Goal: Information Seeking & Learning: Compare options

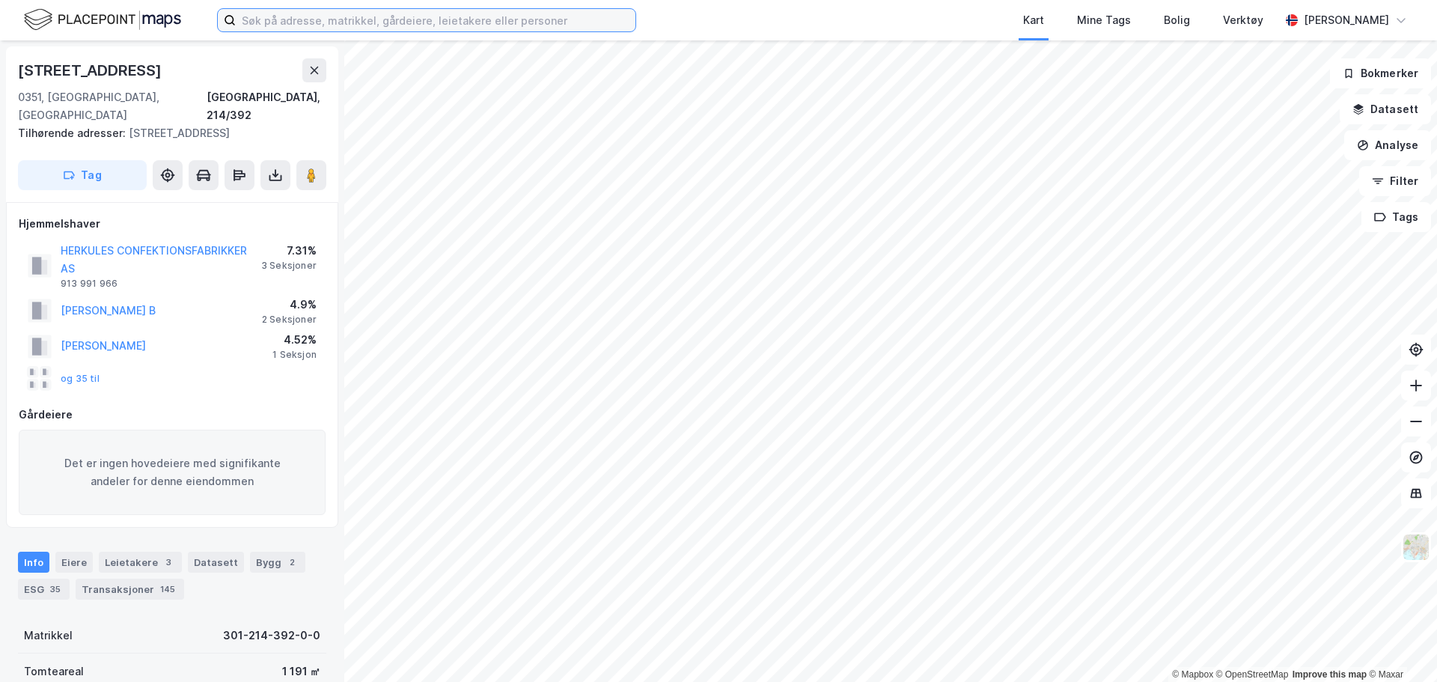
click at [465, 30] on input at bounding box center [436, 20] width 400 height 22
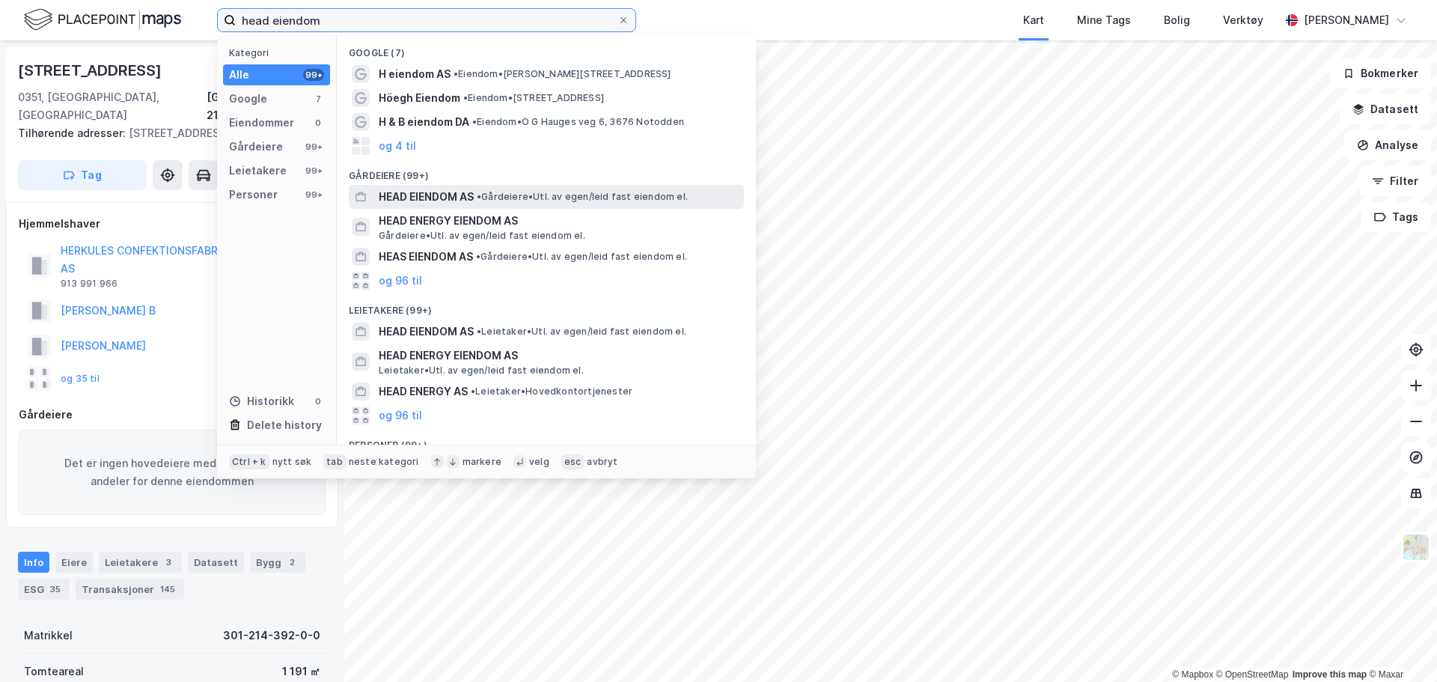
type input "head eiendom"
click at [463, 196] on span "HEAD EIENDOM AS" at bounding box center [426, 197] width 95 height 18
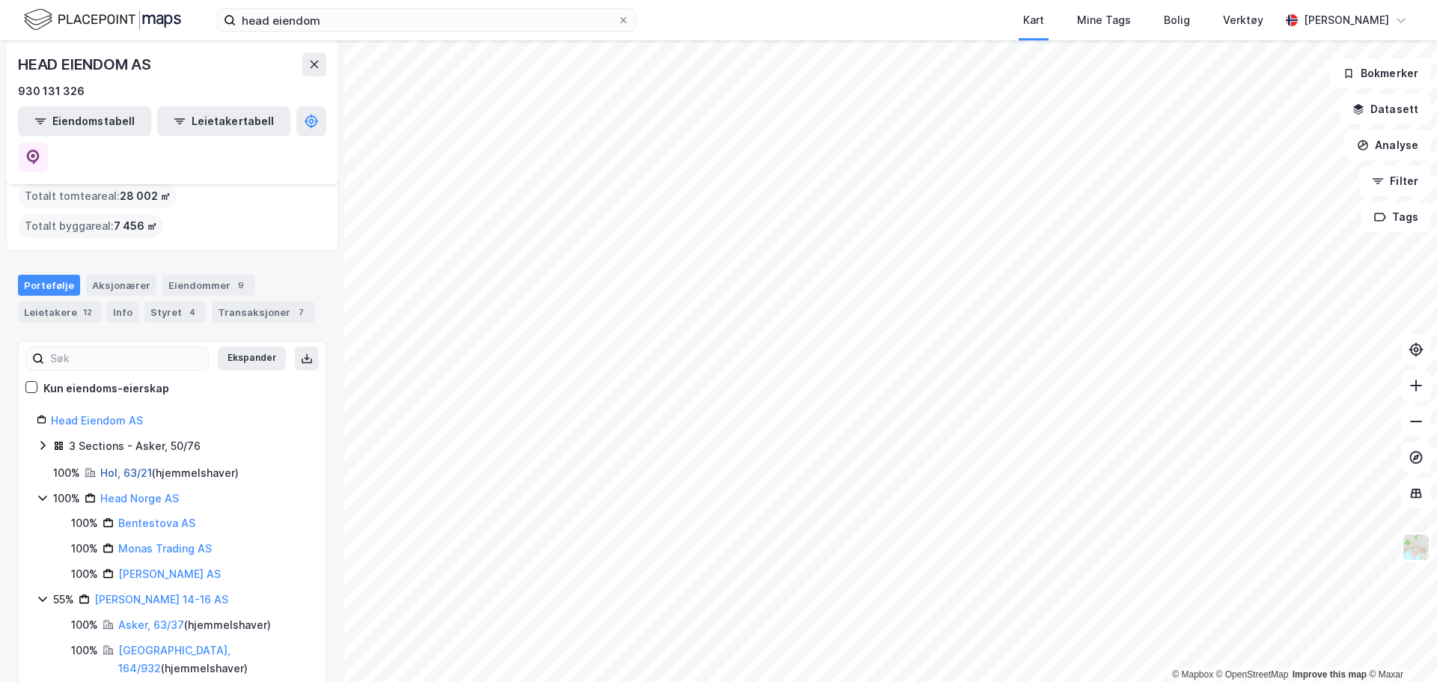
scroll to position [99, 0]
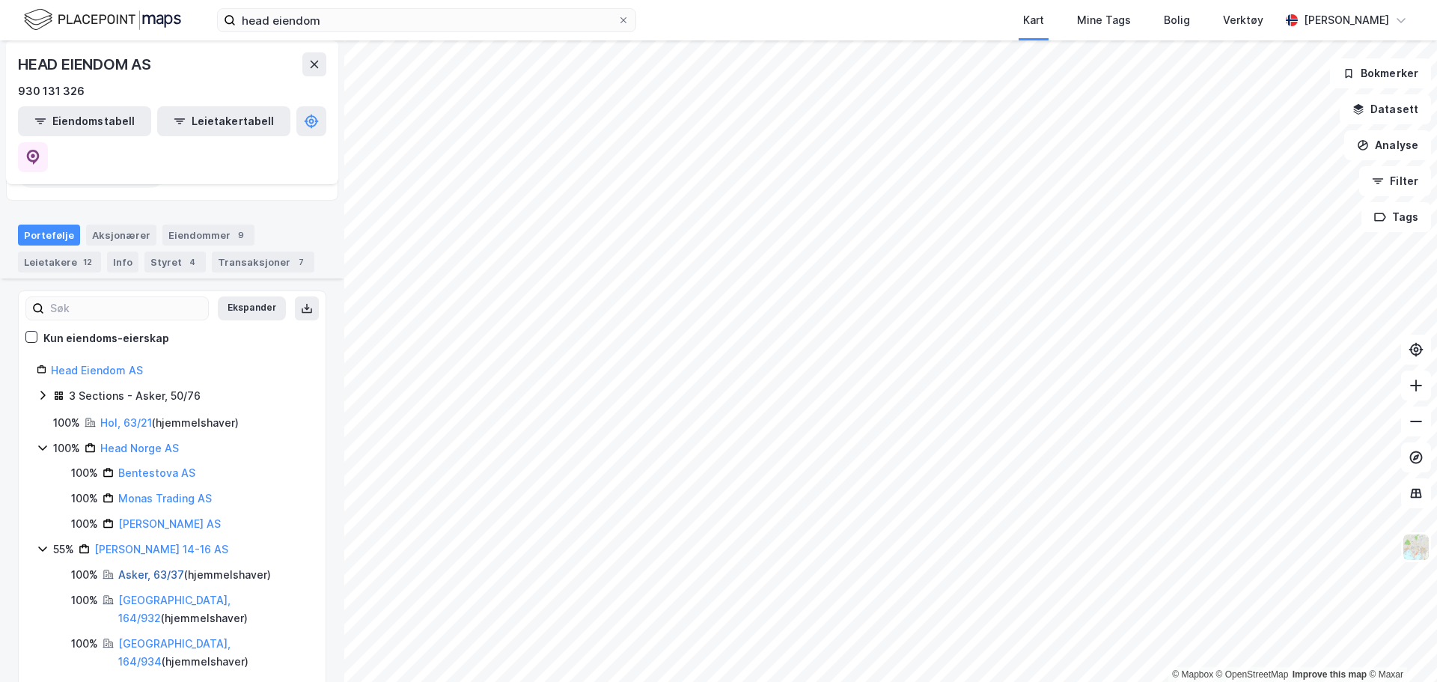
click at [158, 568] on link "Asker, 63/37" at bounding box center [151, 574] width 66 height 13
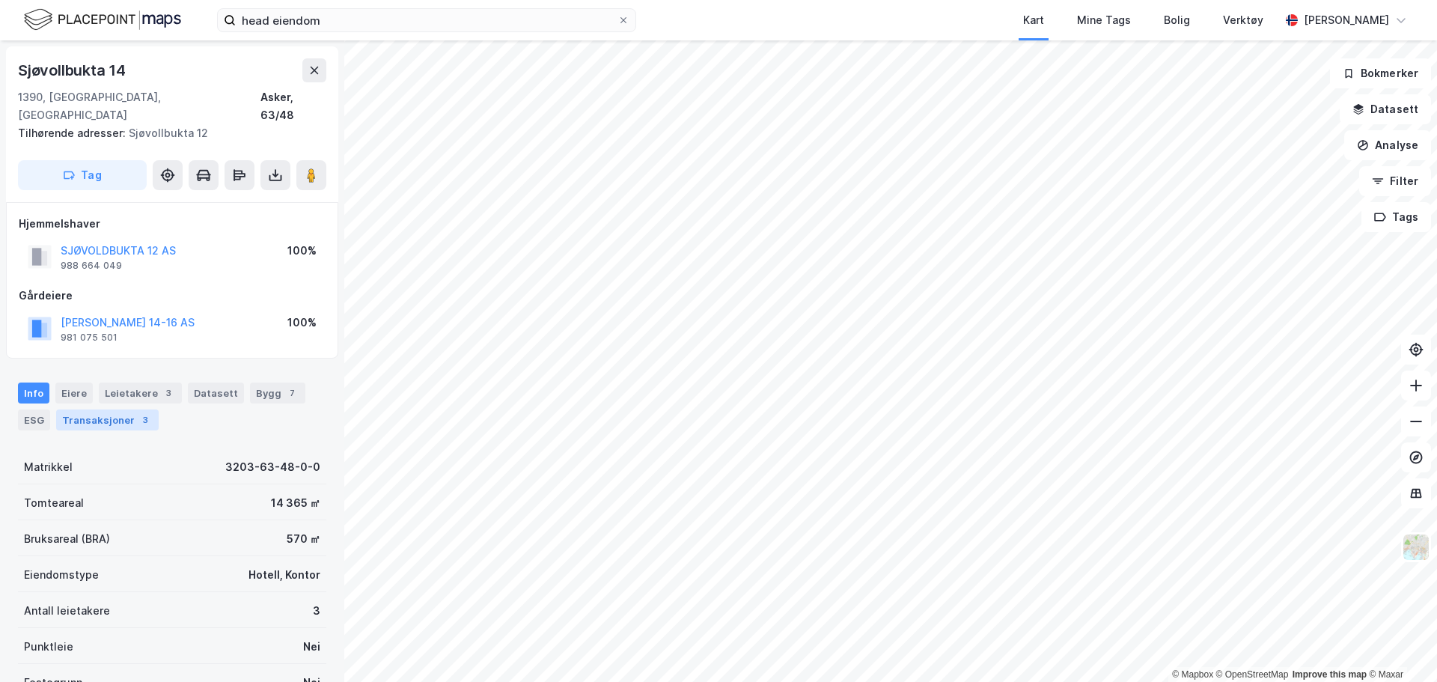
click at [139, 412] on div "3" at bounding box center [145, 419] width 15 height 15
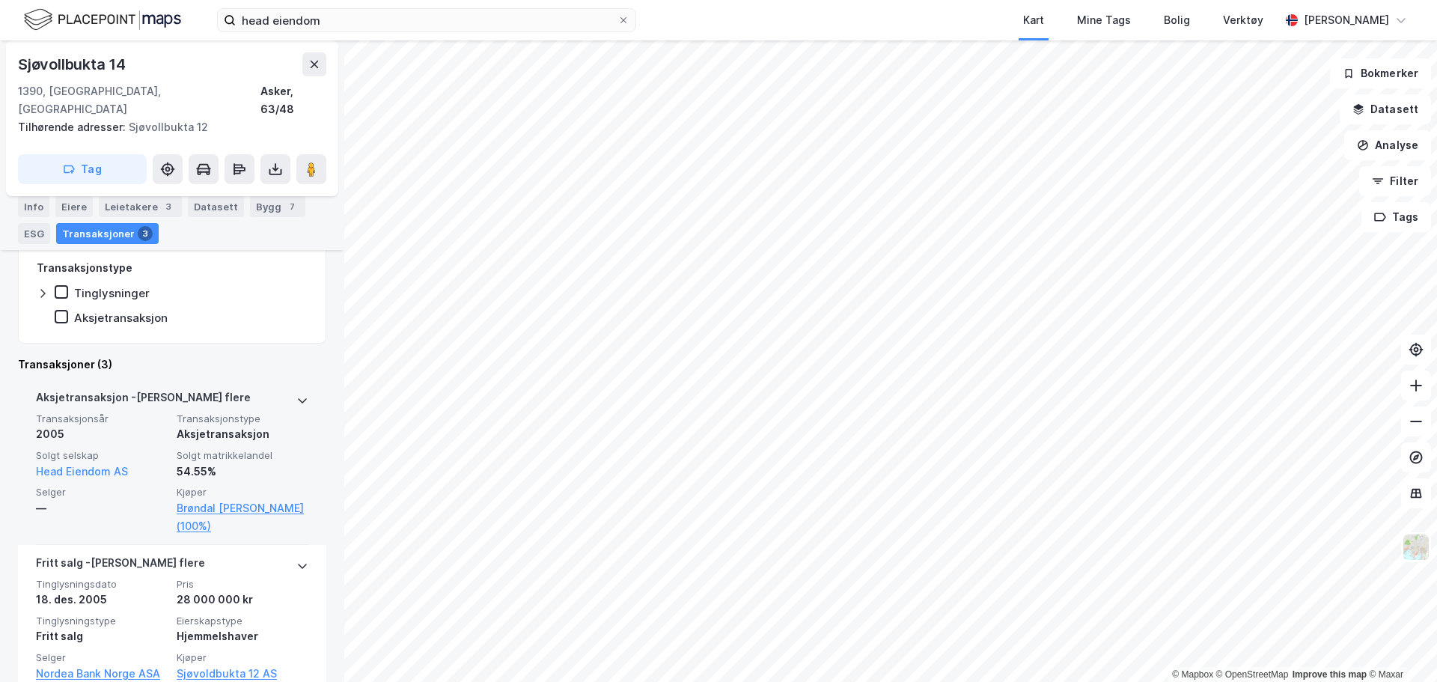
scroll to position [329, 0]
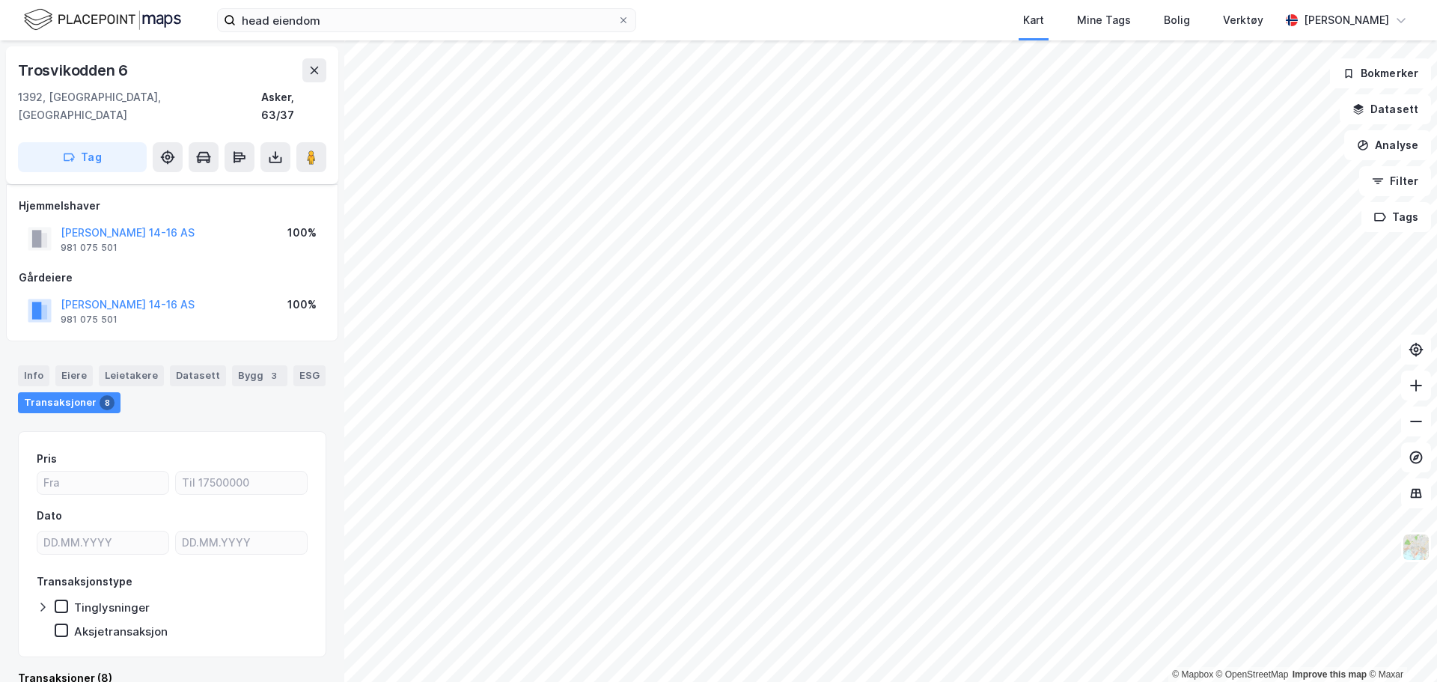
scroll to position [59, 0]
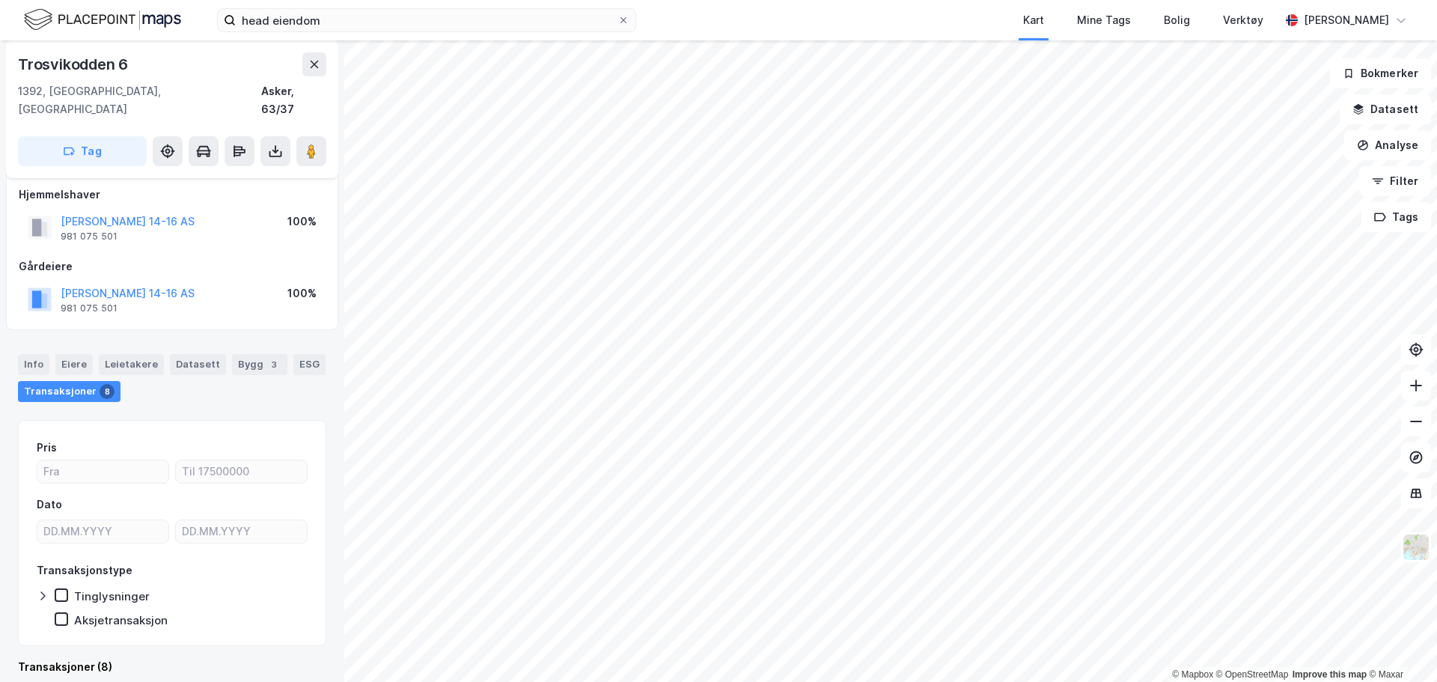
scroll to position [29, 0]
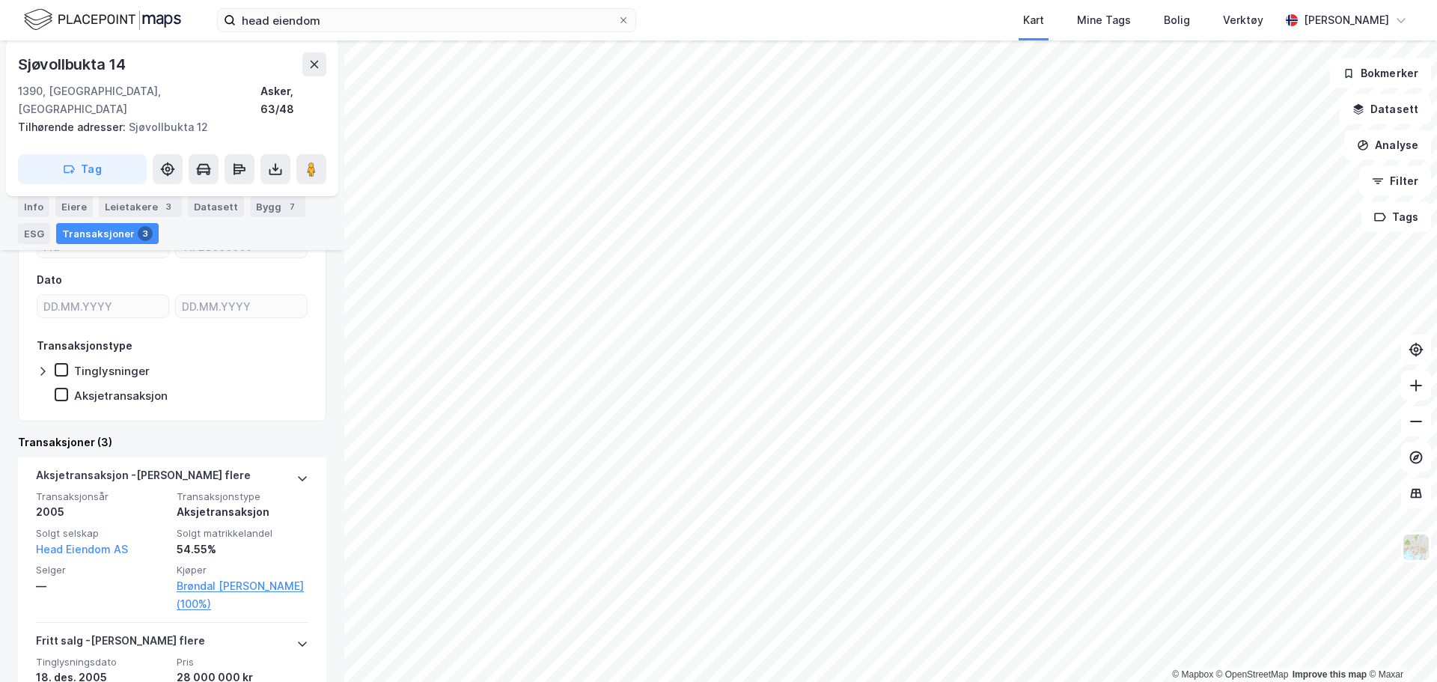
scroll to position [525, 0]
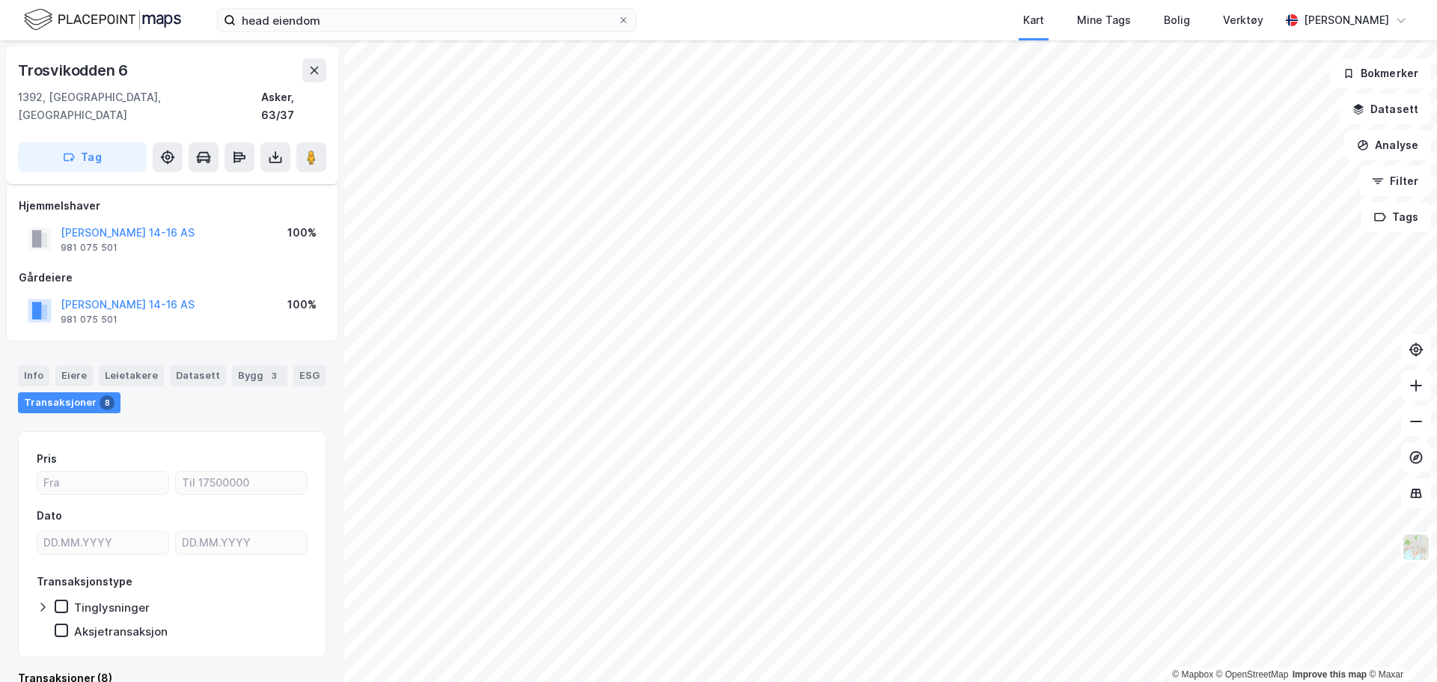
scroll to position [59, 0]
